Goal: Information Seeking & Learning: Check status

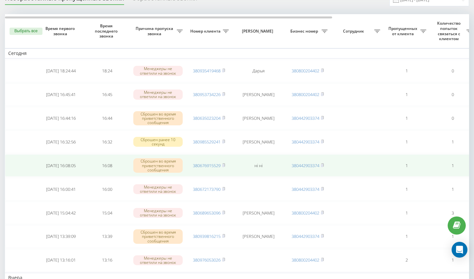
scroll to position [10, 0]
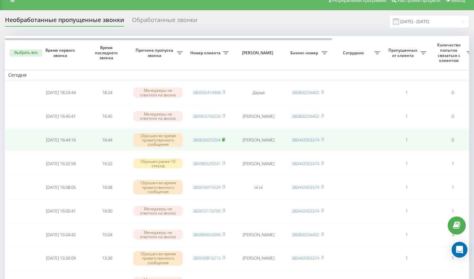
click at [224, 141] on rect at bounding box center [223, 139] width 2 height 3
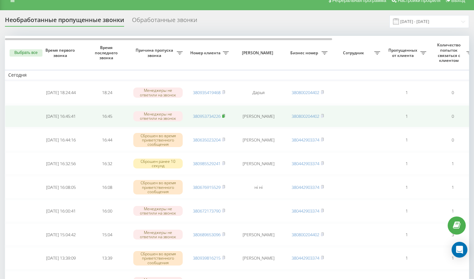
click at [224, 118] on icon at bounding box center [223, 116] width 3 height 4
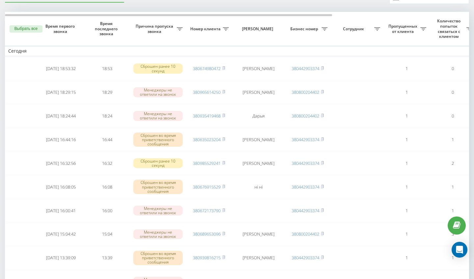
scroll to position [37, 0]
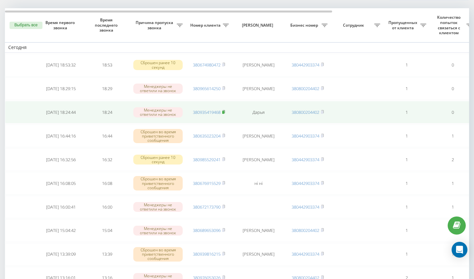
click at [224, 114] on rect at bounding box center [223, 112] width 2 height 3
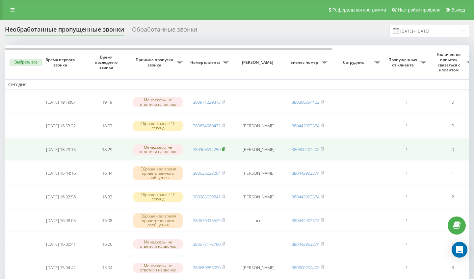
click at [225, 151] on icon at bounding box center [223, 149] width 3 height 4
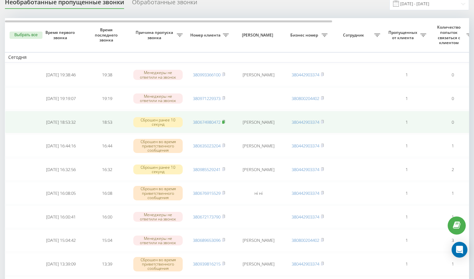
click at [225, 123] on icon at bounding box center [223, 121] width 2 height 3
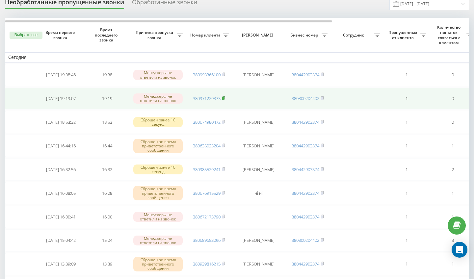
click at [225, 99] on icon at bounding box center [223, 97] width 2 height 3
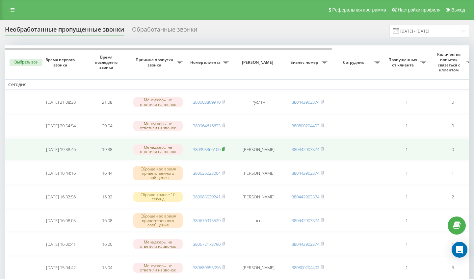
click at [224, 151] on rect at bounding box center [223, 149] width 2 height 3
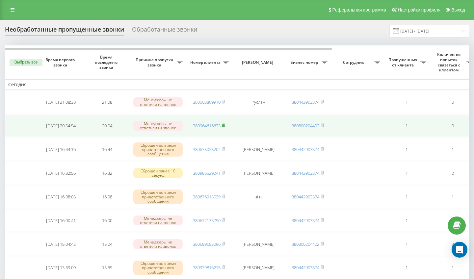
click at [224, 127] on icon at bounding box center [223, 125] width 2 height 3
click at [224, 127] on rect at bounding box center [223, 125] width 2 height 3
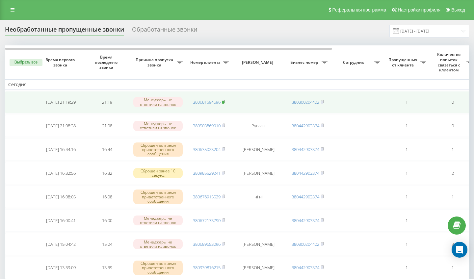
click at [224, 104] on icon at bounding box center [223, 102] width 3 height 4
